Goal: Transaction & Acquisition: Obtain resource

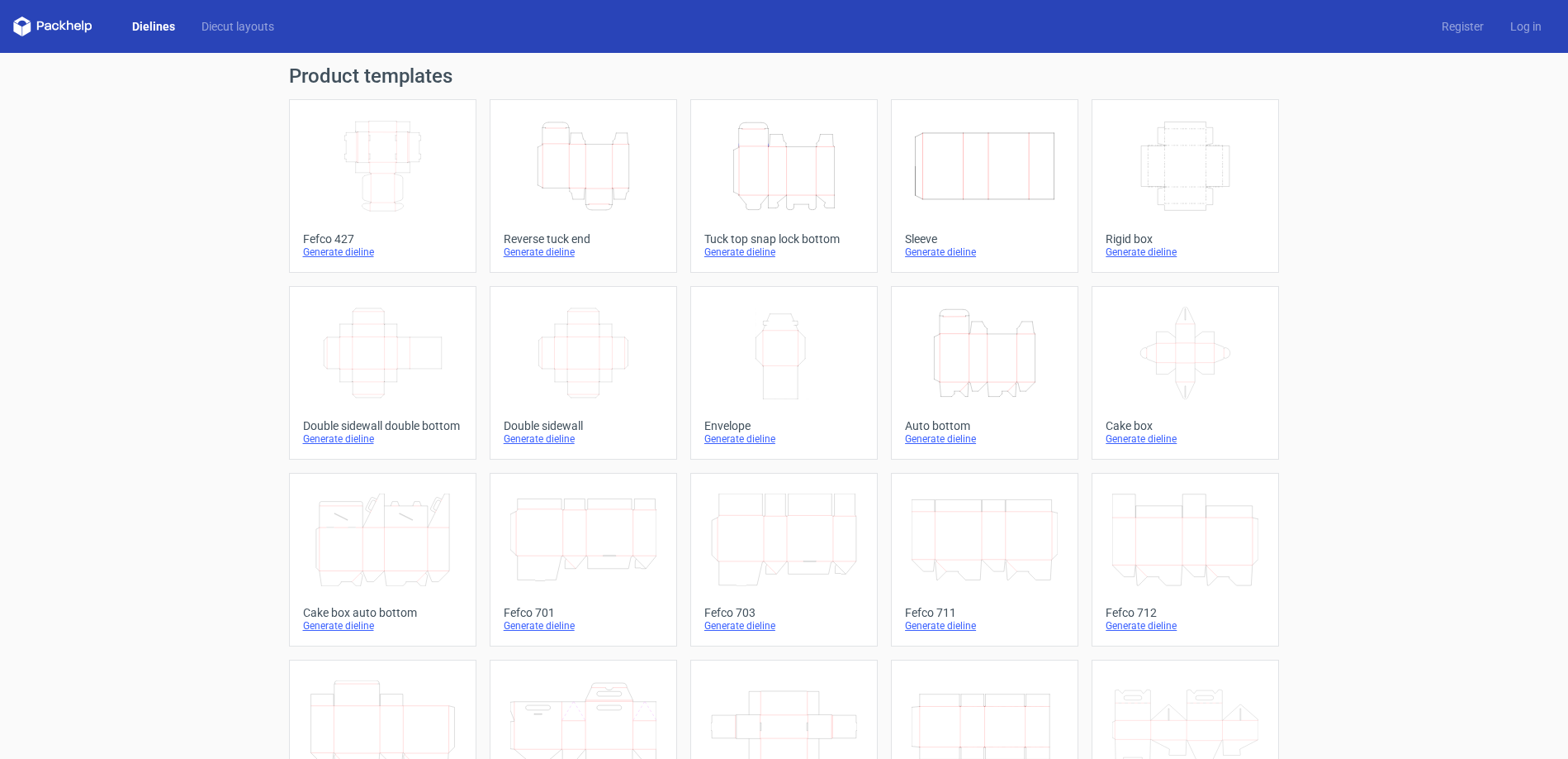
click at [390, 153] on icon "Width Depth Height" at bounding box center [382, 165] width 146 height 93
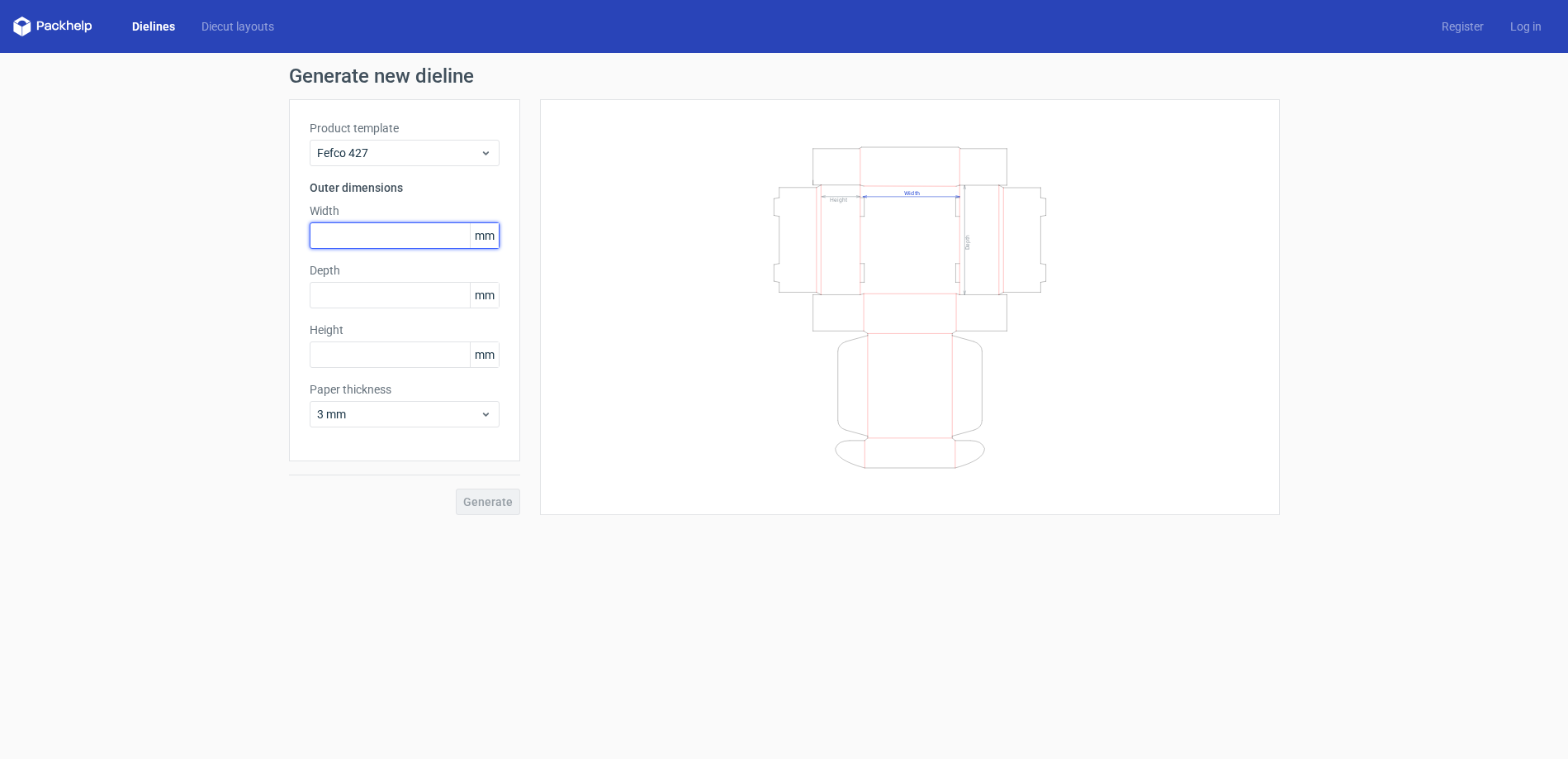
click at [392, 236] on input "text" at bounding box center [404, 235] width 190 height 27
type input "330"
click at [372, 303] on input "text" at bounding box center [404, 295] width 190 height 27
type input "230"
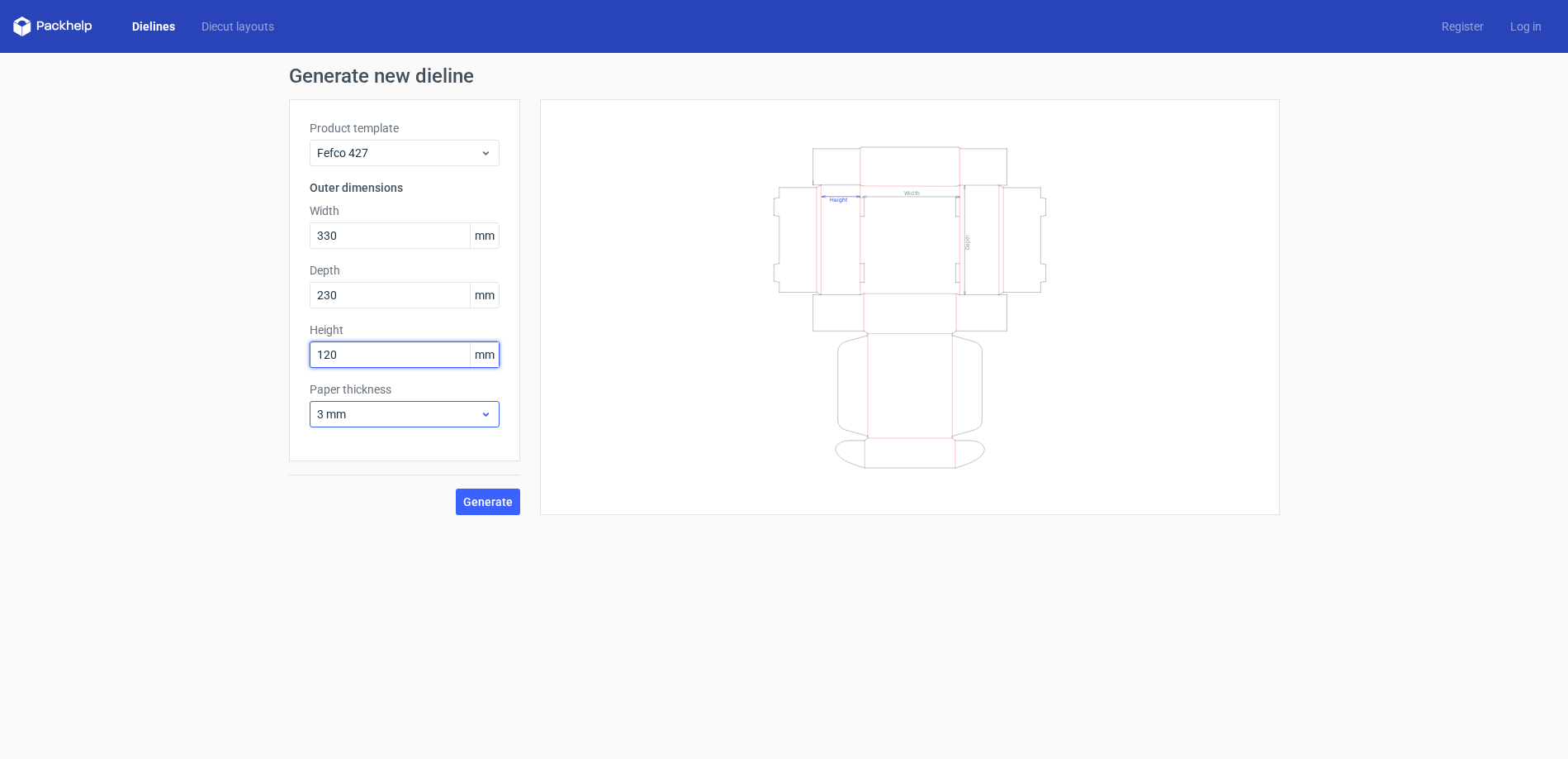
type input "120"
click at [393, 402] on div "3 mm" at bounding box center [404, 413] width 190 height 27
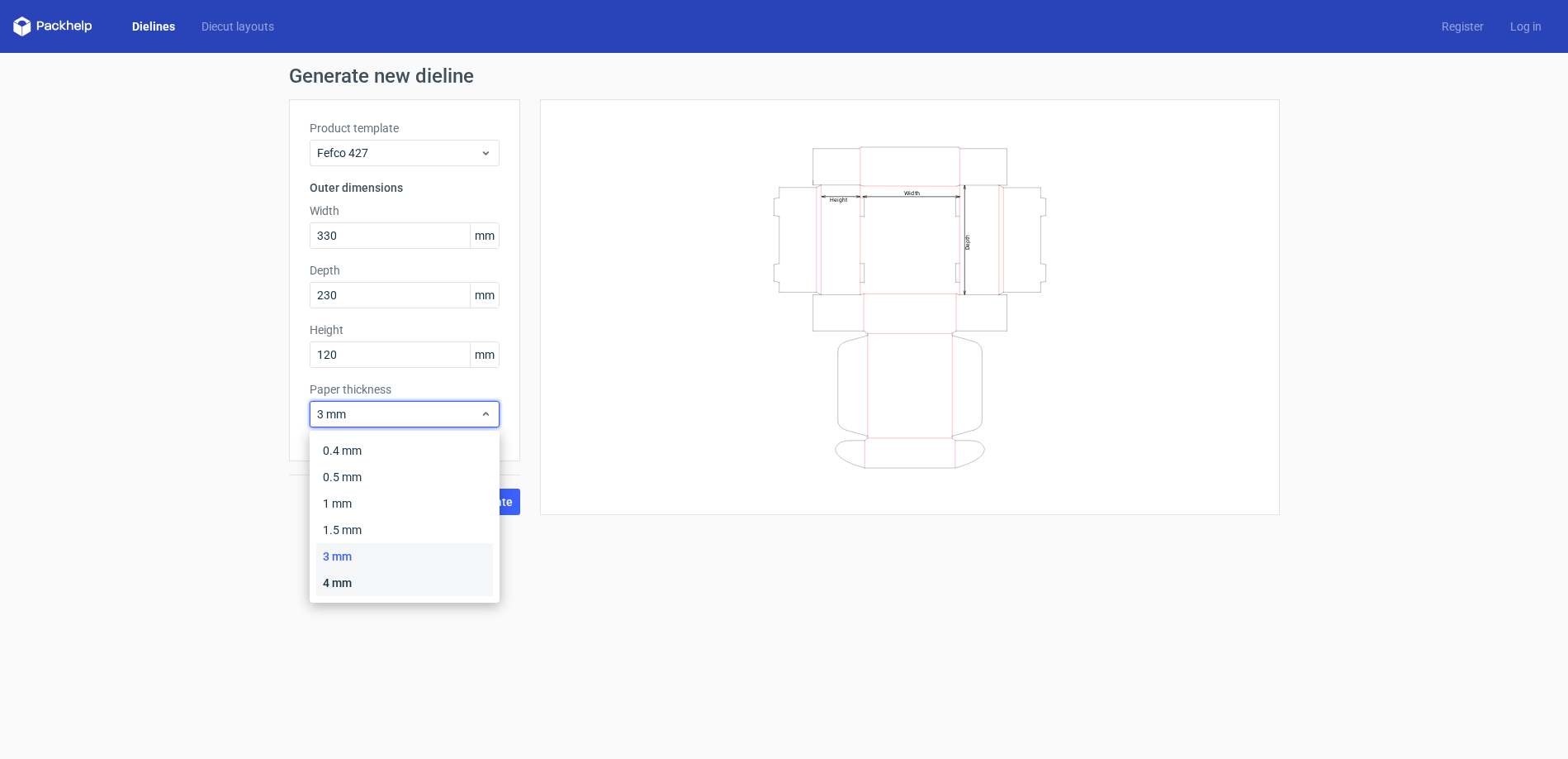
click at [357, 576] on div "4 mm" at bounding box center [405, 583] width 177 height 27
click at [446, 419] on span "4 mm" at bounding box center [398, 413] width 162 height 17
click at [409, 563] on div "3 mm" at bounding box center [405, 556] width 177 height 27
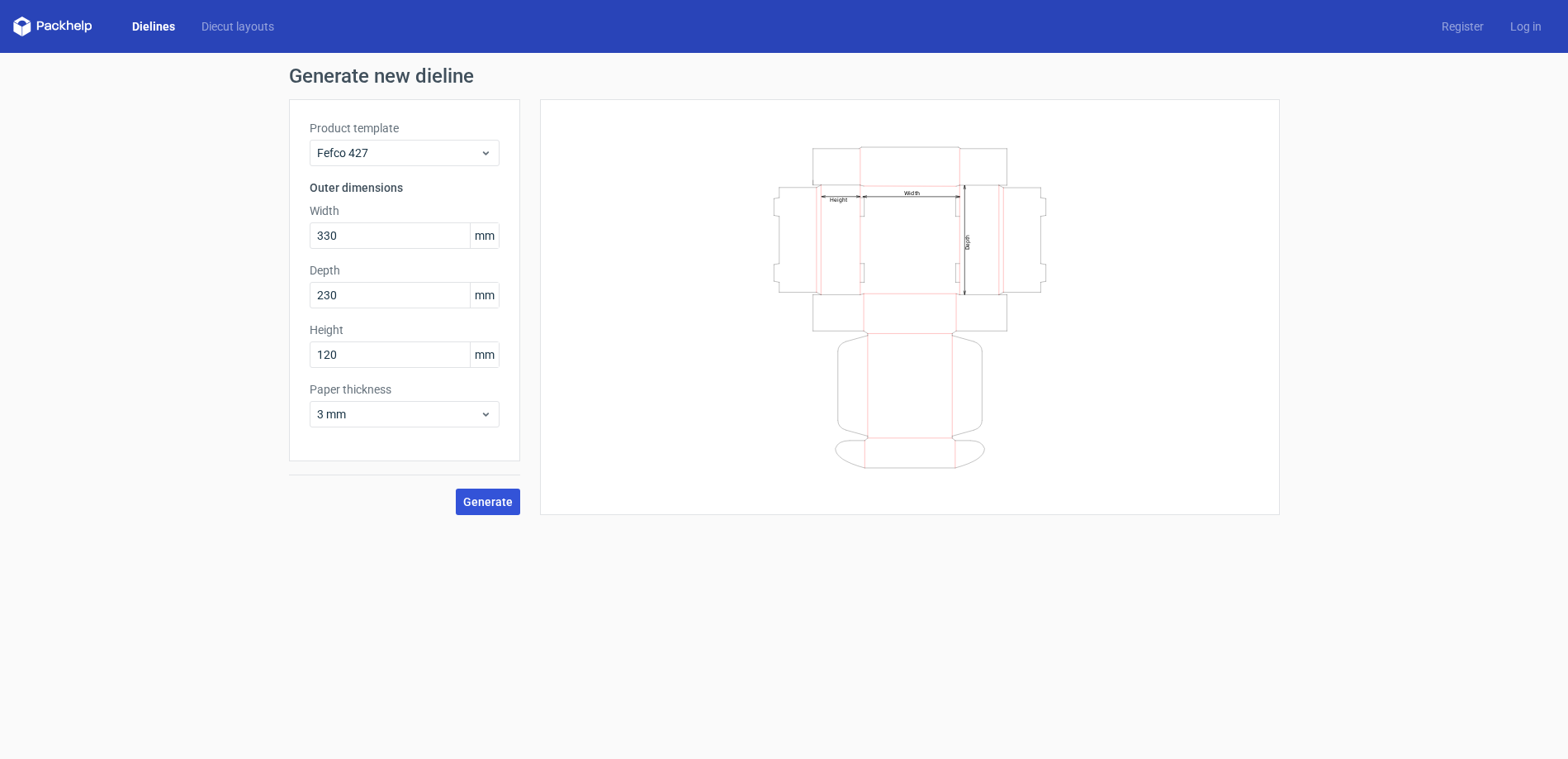
click at [477, 500] on span "Generate" at bounding box center [488, 502] width 50 height 12
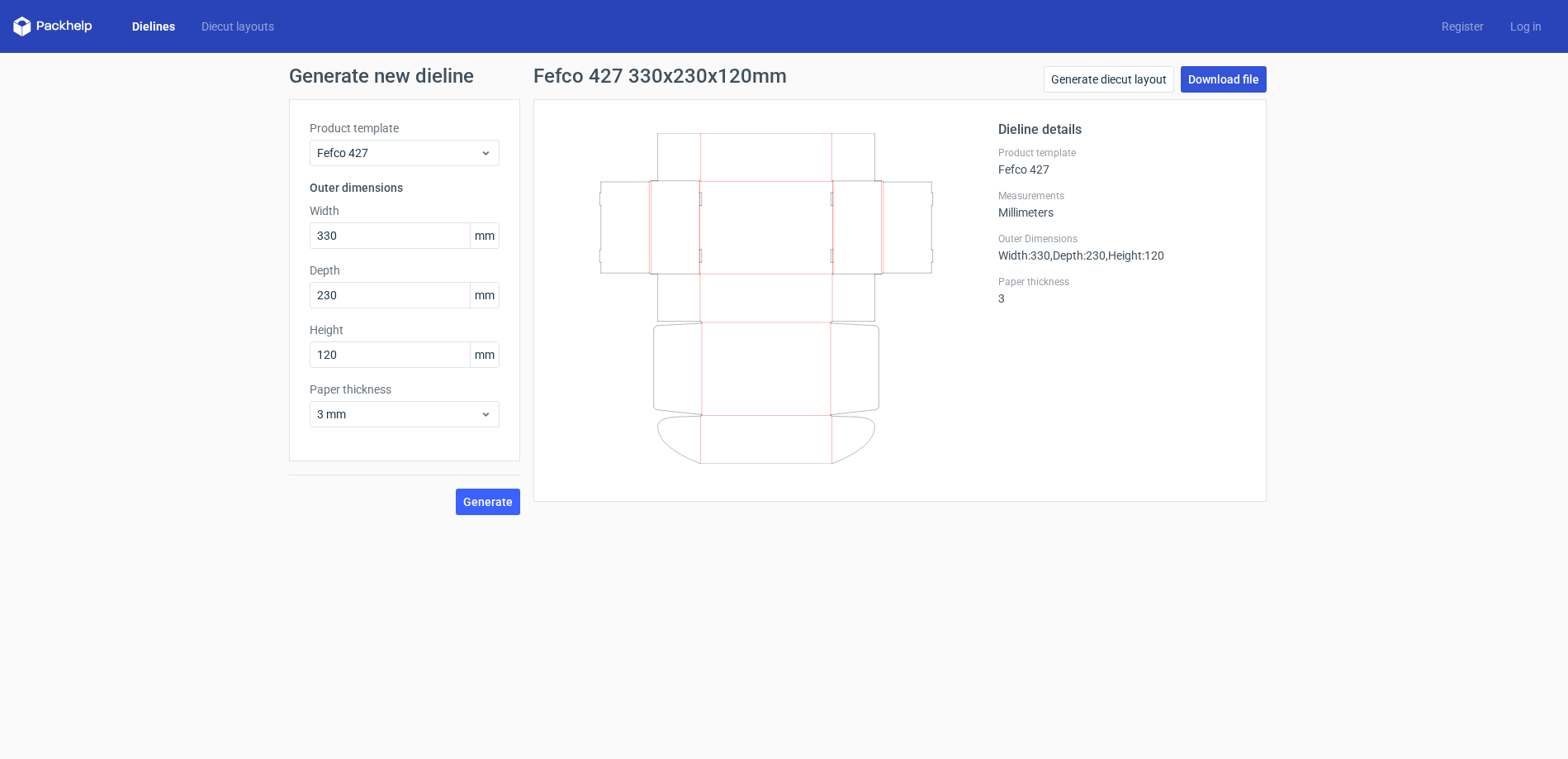
click at [1185, 78] on link "Download file" at bounding box center [1224, 79] width 86 height 27
click at [1223, 83] on link "Download file" at bounding box center [1224, 79] width 86 height 27
